Goal: Task Accomplishment & Management: Complete application form

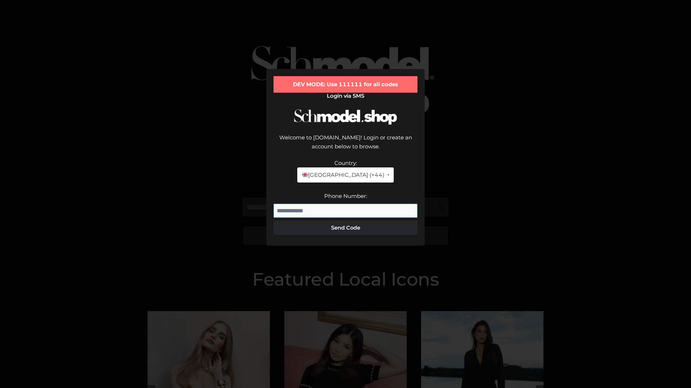
click at [345, 204] on input "Phone Number:" at bounding box center [345, 211] width 144 height 14
type input "**********"
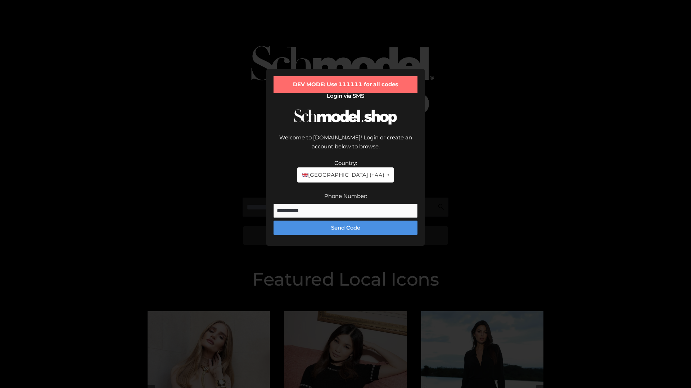
click at [345, 221] on button "Send Code" at bounding box center [345, 228] width 144 height 14
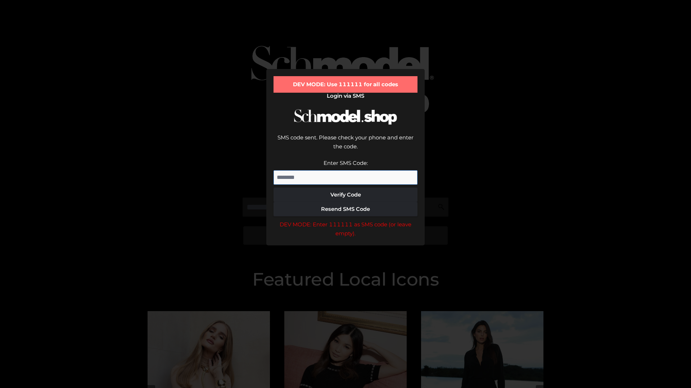
click at [345, 170] on input "Enter SMS Code:" at bounding box center [345, 177] width 144 height 14
type input "******"
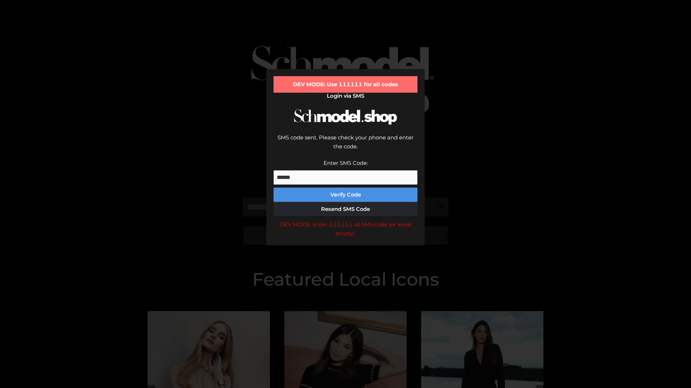
click at [345, 188] on button "Verify Code" at bounding box center [345, 195] width 144 height 14
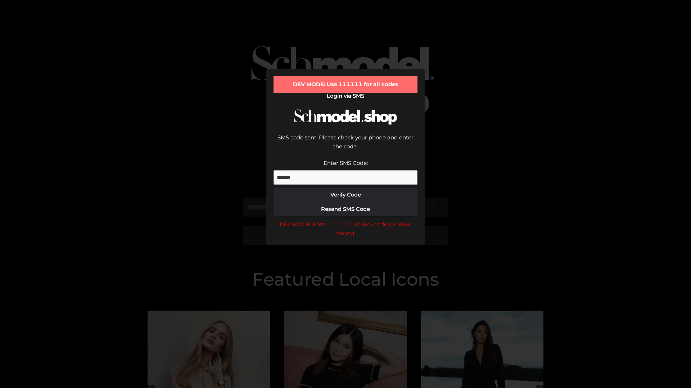
click at [345, 220] on div "DEV MODE: Enter 111111 as SMS code (or leave empty)." at bounding box center [345, 229] width 144 height 18
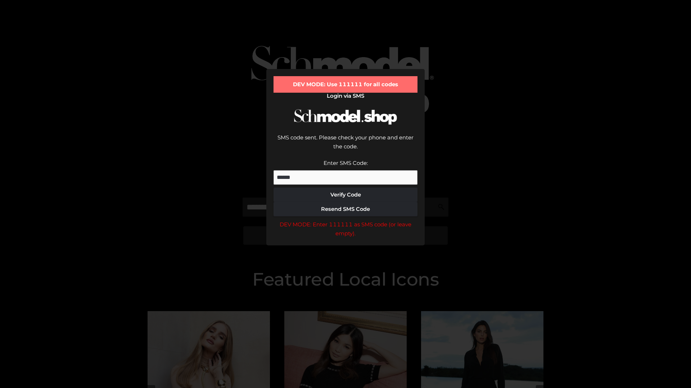
click at [345, 220] on div "DEV MODE: Enter 111111 as SMS code (or leave empty)." at bounding box center [345, 229] width 144 height 18
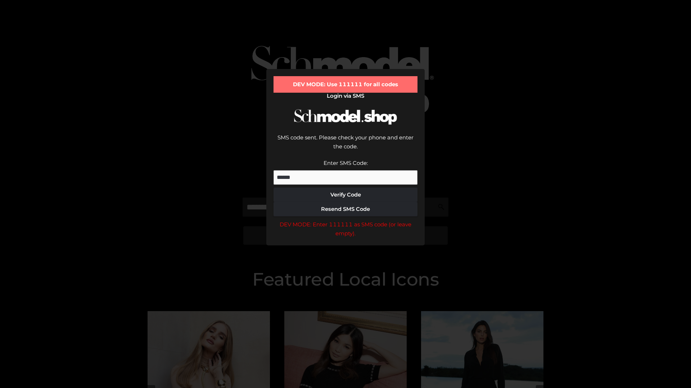
click at [345, 220] on div "DEV MODE: Enter 111111 as SMS code (or leave empty)." at bounding box center [345, 229] width 144 height 18
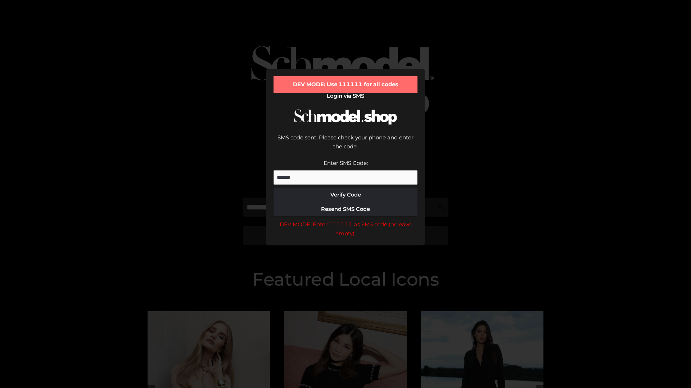
click at [345, 220] on div "DEV MODE: Enter 111111 as SMS code (or leave empty)." at bounding box center [345, 229] width 144 height 18
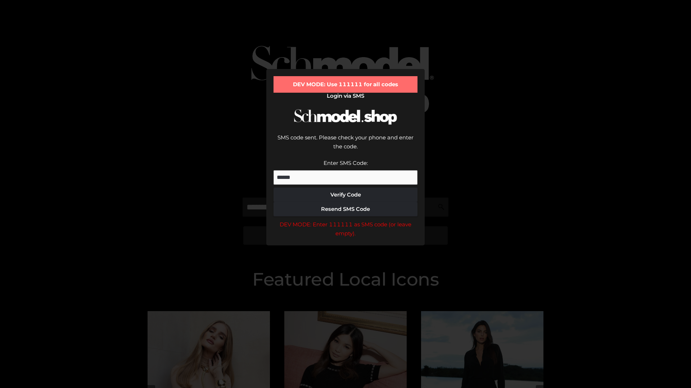
click at [345, 220] on div "DEV MODE: Enter 111111 as SMS code (or leave empty)." at bounding box center [345, 229] width 144 height 18
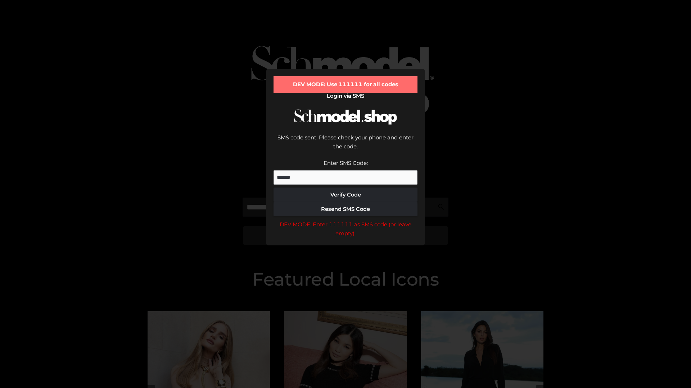
click at [345, 220] on div "DEV MODE: Enter 111111 as SMS code (or leave empty)." at bounding box center [345, 229] width 144 height 18
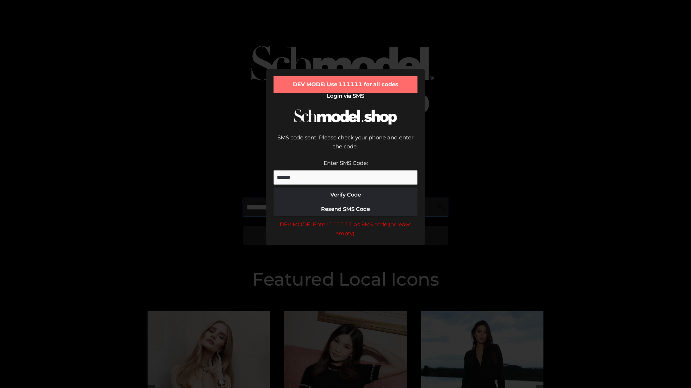
scroll to position [0, 37]
click at [345, 220] on div "DEV MODE: Enter 111111 as SMS code (or leave empty)." at bounding box center [345, 229] width 144 height 18
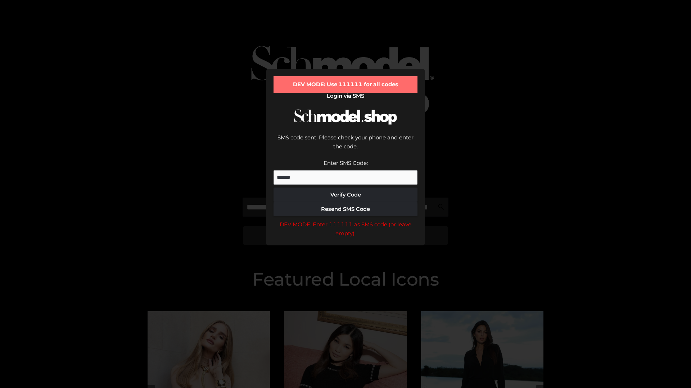
click at [345, 220] on div "DEV MODE: Enter 111111 as SMS code (or leave empty)." at bounding box center [345, 229] width 144 height 18
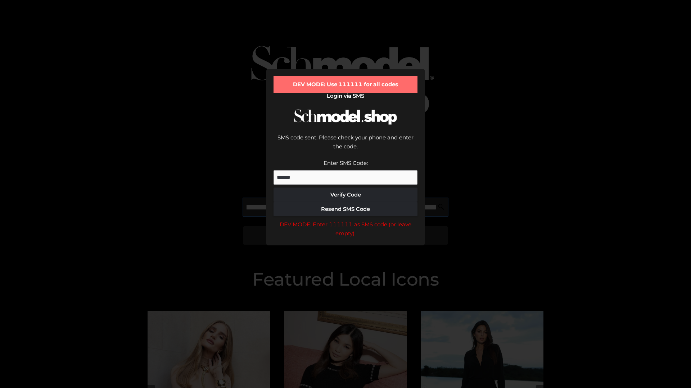
scroll to position [0, 78]
click at [345, 220] on div "DEV MODE: Enter 111111 as SMS code (or leave empty)." at bounding box center [345, 229] width 144 height 18
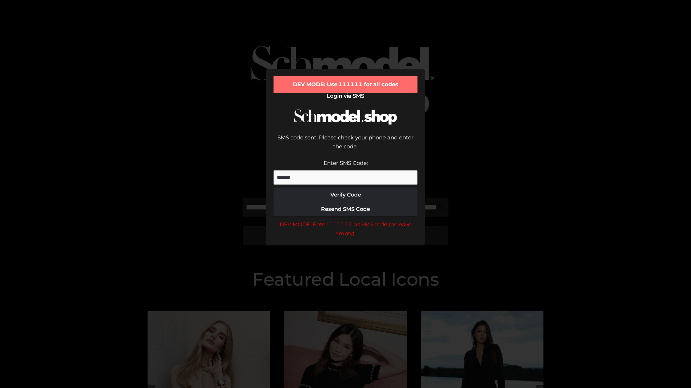
click at [345, 220] on div "DEV MODE: Enter 111111 as SMS code (or leave empty)." at bounding box center [345, 229] width 144 height 18
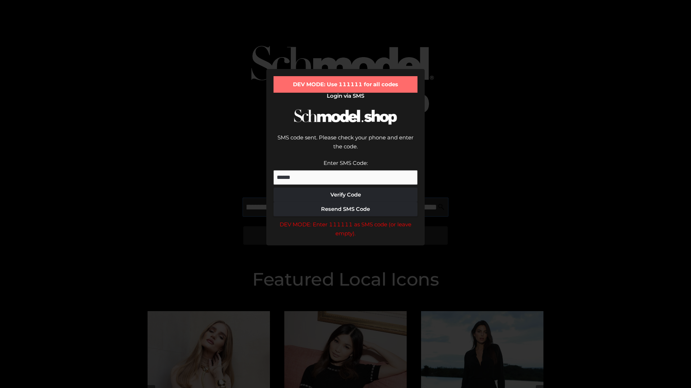
scroll to position [0, 122]
click at [345, 220] on div "DEV MODE: Enter 111111 as SMS code (or leave empty)." at bounding box center [345, 229] width 144 height 18
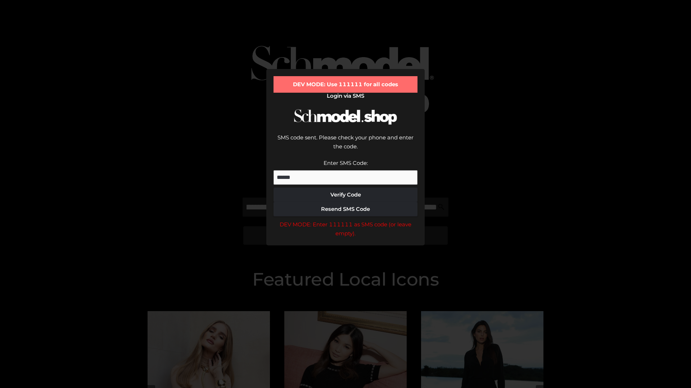
click at [345, 220] on div "DEV MODE: Enter 111111 as SMS code (or leave empty)." at bounding box center [345, 229] width 144 height 18
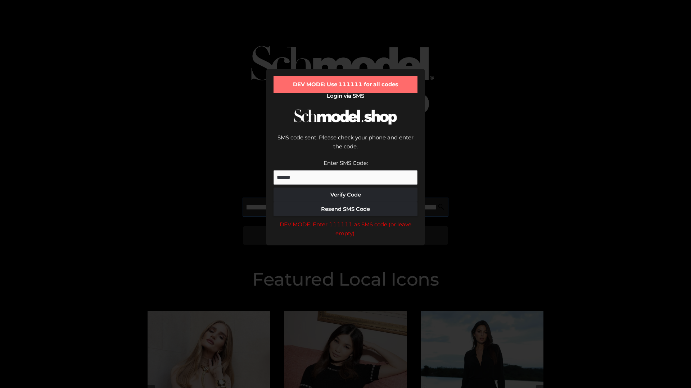
scroll to position [0, 167]
click at [345, 220] on div "DEV MODE: Enter 111111 as SMS code (or leave empty)." at bounding box center [345, 229] width 144 height 18
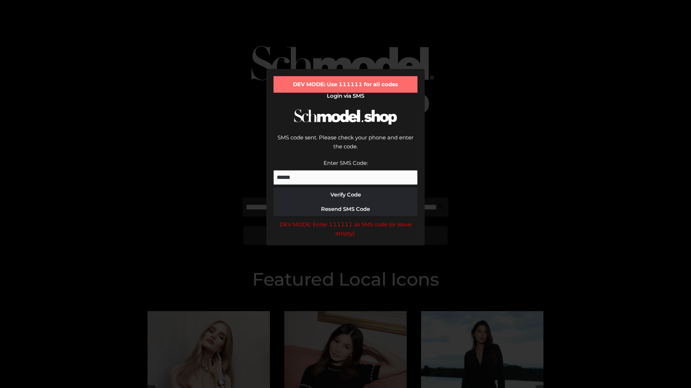
click at [345, 220] on div "DEV MODE: Enter 111111 as SMS code (or leave empty)." at bounding box center [345, 229] width 144 height 18
type input "**********"
